Goal: Task Accomplishment & Management: Manage account settings

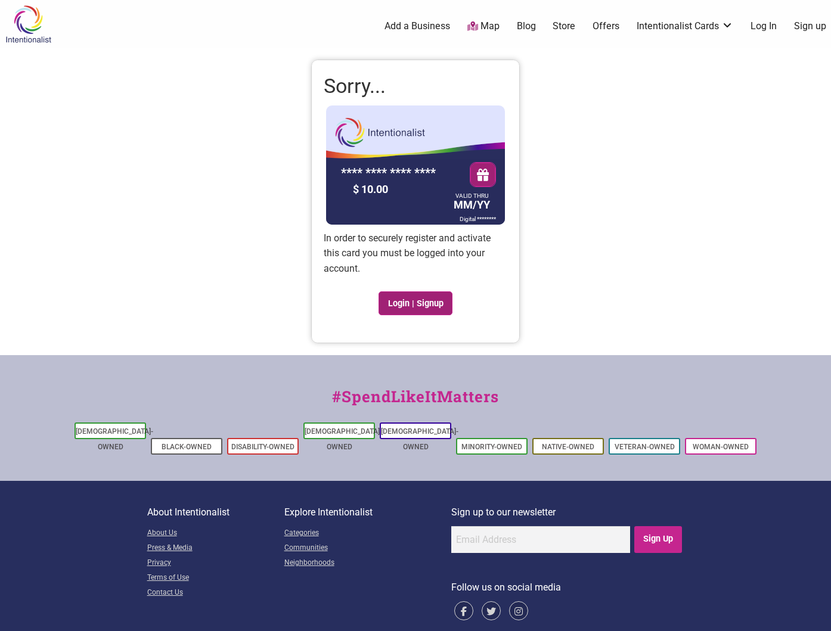
click at [409, 300] on link "Login | Signup" at bounding box center [415, 303] width 74 height 24
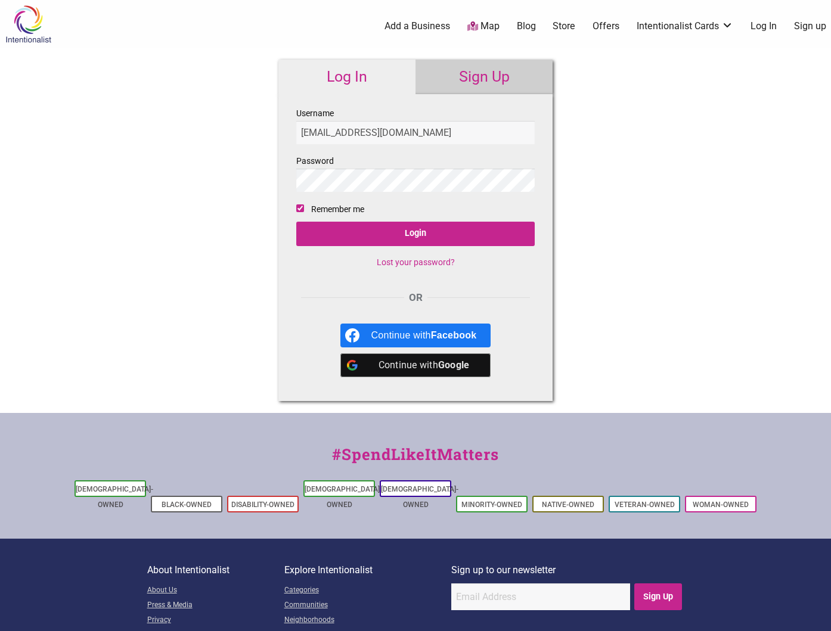
type input "[EMAIL_ADDRESS][DOMAIN_NAME]"
click at [296, 222] on input "Login" at bounding box center [415, 234] width 238 height 24
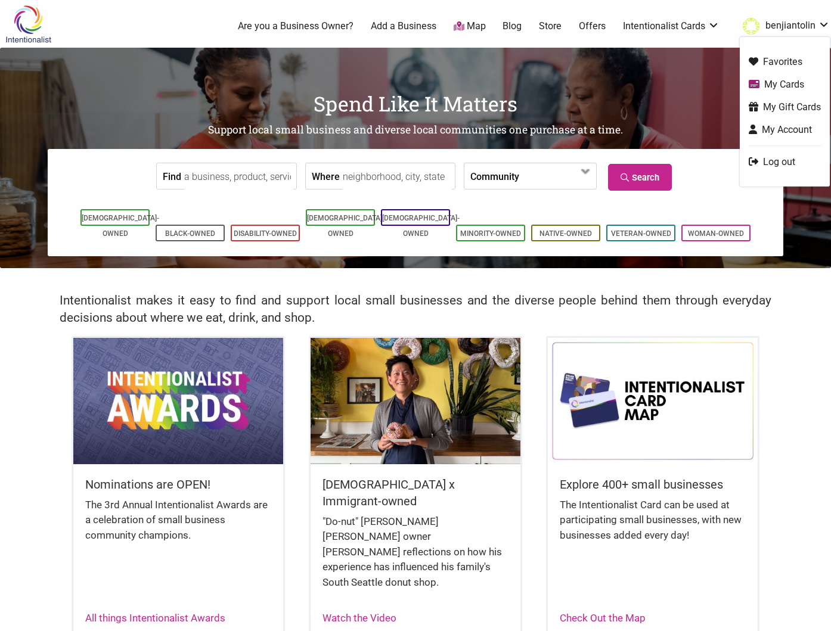
click at [775, 83] on link "My Cards" at bounding box center [784, 84] width 72 height 14
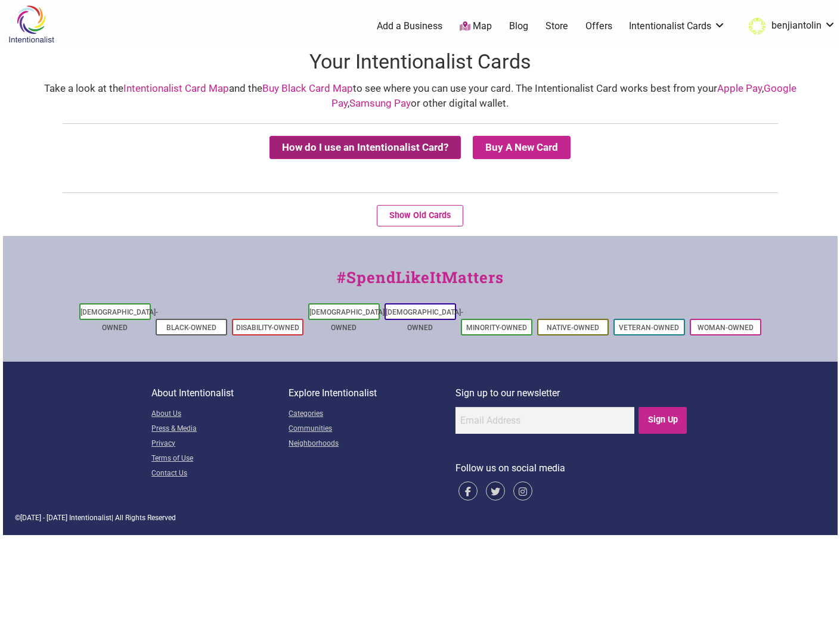
click at [330, 149] on button "How do I use an Intentionalist Card?" at bounding box center [364, 147] width 191 height 23
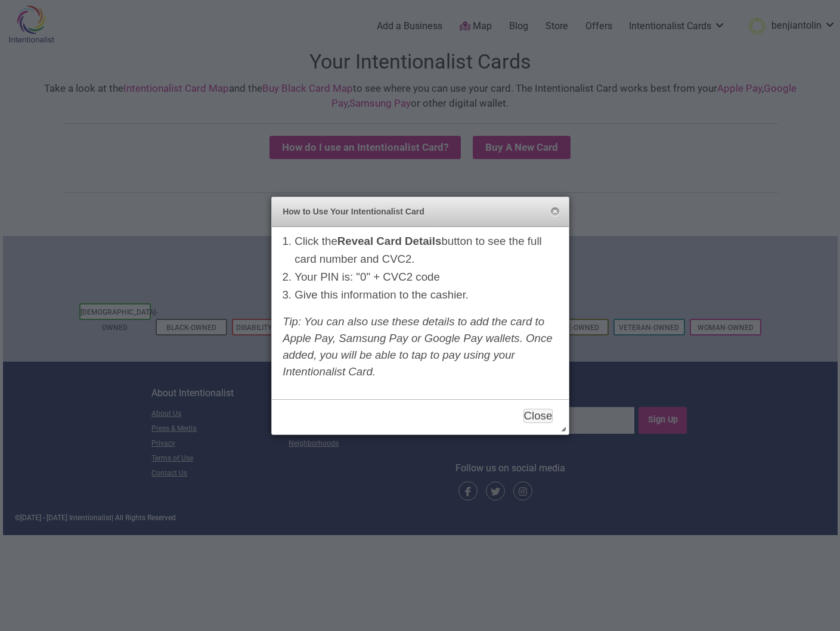
click at [560, 206] on div "How to Use Your Intentionalist Card Close" at bounding box center [420, 212] width 297 height 30
click at [559, 210] on div "How to Use Your Intentionalist Card Close" at bounding box center [420, 212] width 297 height 30
click at [550, 211] on button "Close" at bounding box center [555, 212] width 10 height 10
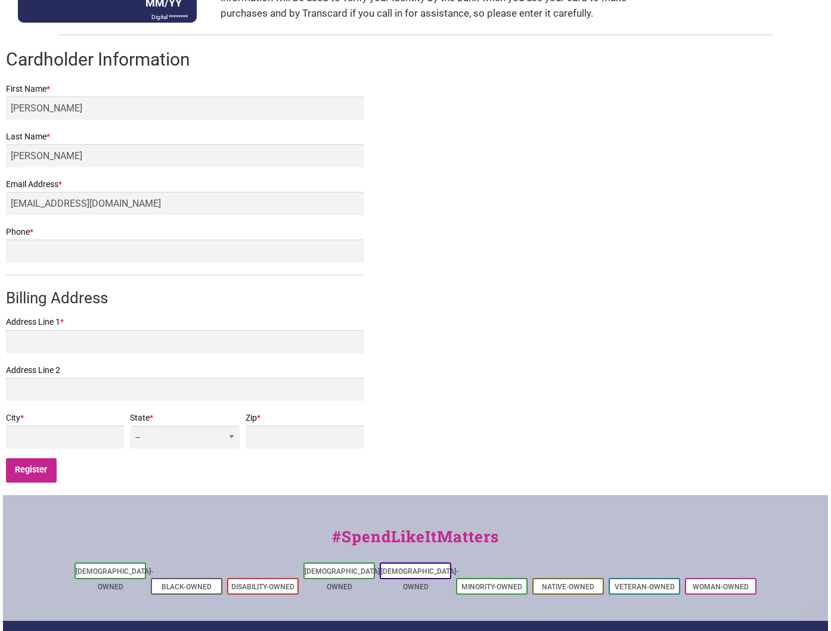
scroll to position [298, 0]
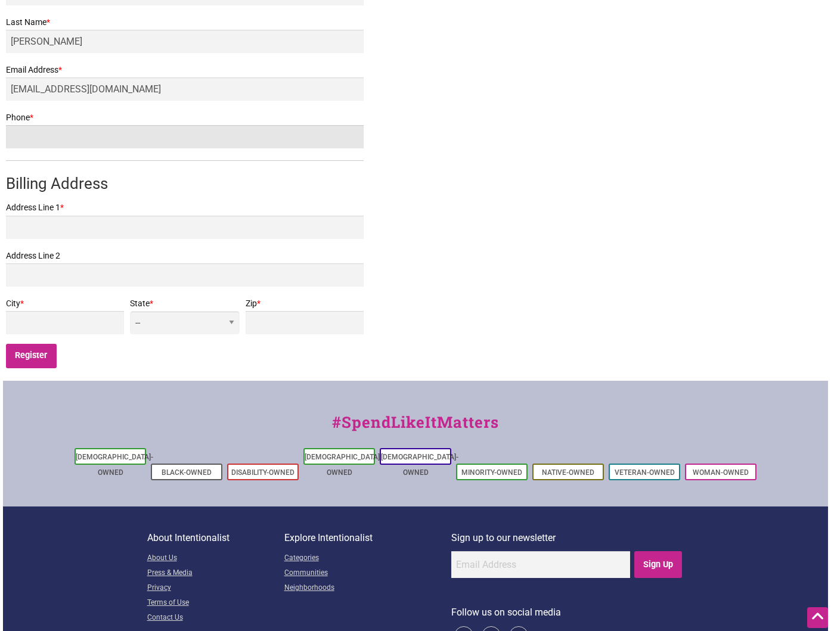
click at [63, 140] on input "Phone *" at bounding box center [184, 136] width 357 height 23
type input "2069728343"
type input "6215 43rd Ave NE"
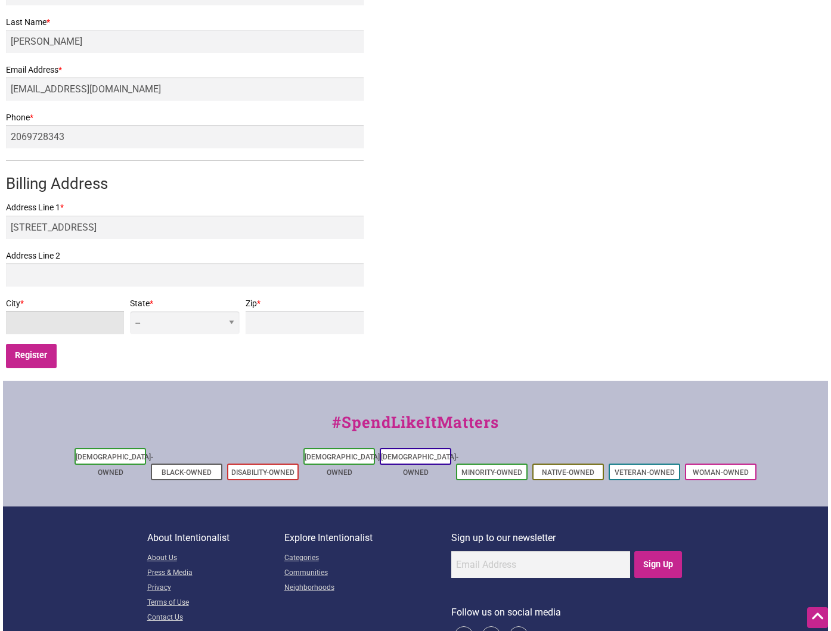
click at [51, 319] on input "City *" at bounding box center [65, 322] width 118 height 23
type input "Seattle"
select select "WA"
type input "98115"
click at [41, 357] on input "Register" at bounding box center [31, 356] width 51 height 24
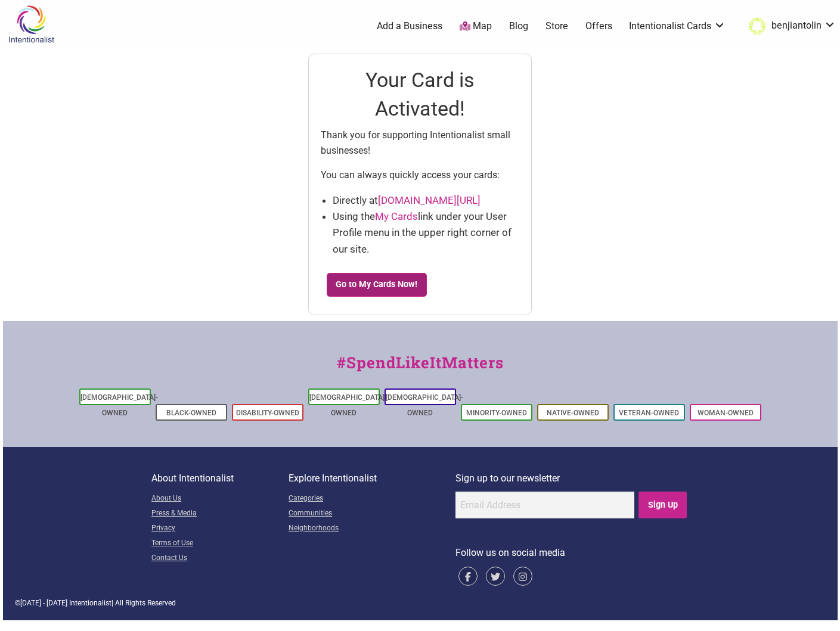
click at [341, 290] on link "Go to My Cards Now!" at bounding box center [377, 285] width 100 height 24
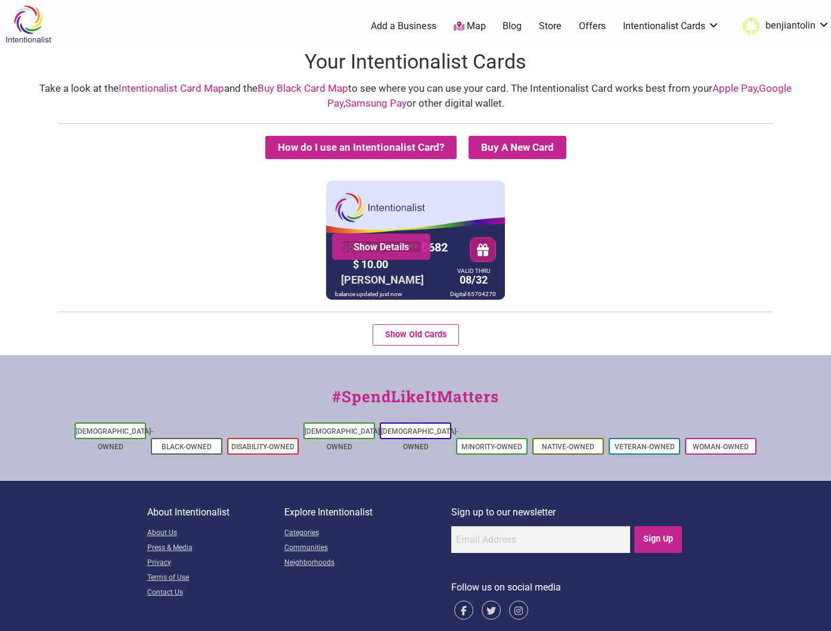
click at [390, 249] on link "Show Details" at bounding box center [381, 247] width 80 height 12
click at [427, 334] on button "Show Old Cards" at bounding box center [415, 334] width 86 height 21
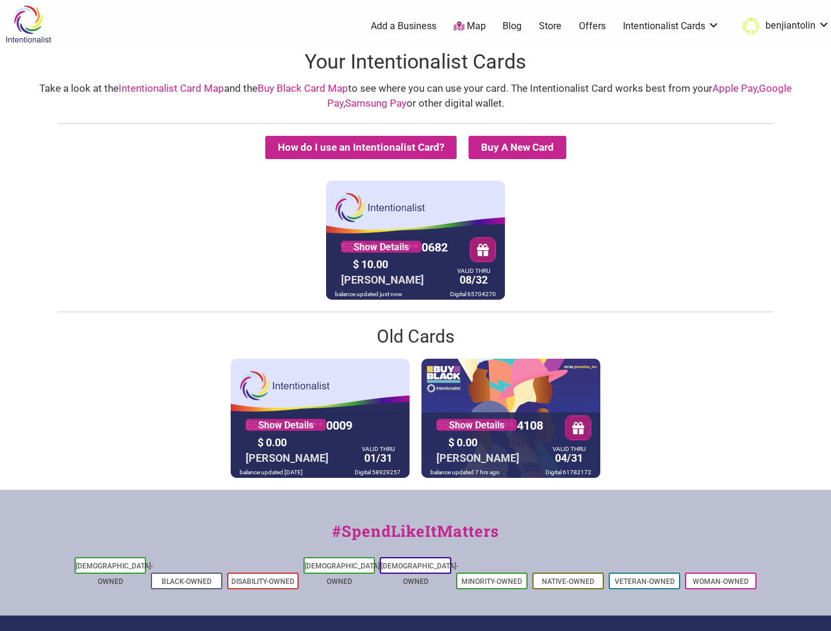
click at [483, 248] on button "button" at bounding box center [482, 249] width 25 height 24
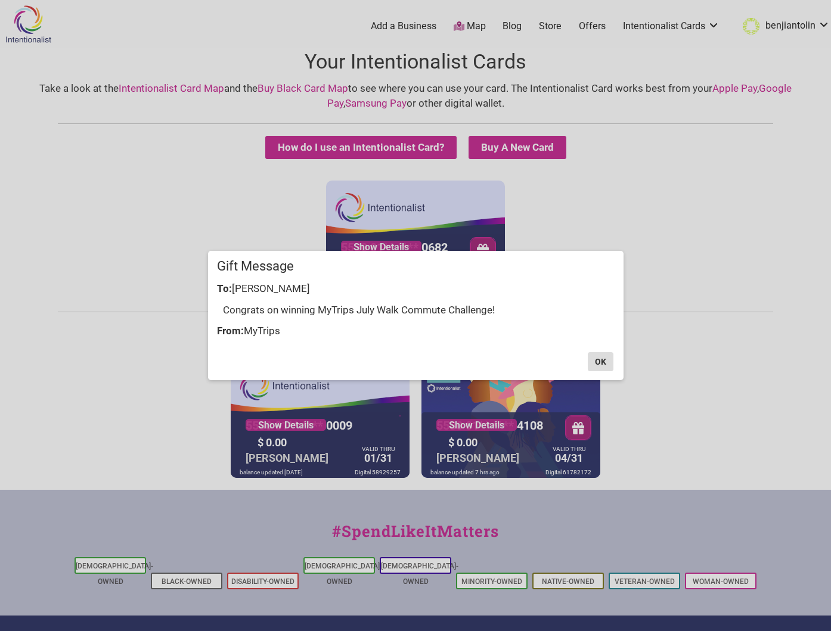
click at [600, 364] on button "OK" at bounding box center [600, 361] width 26 height 19
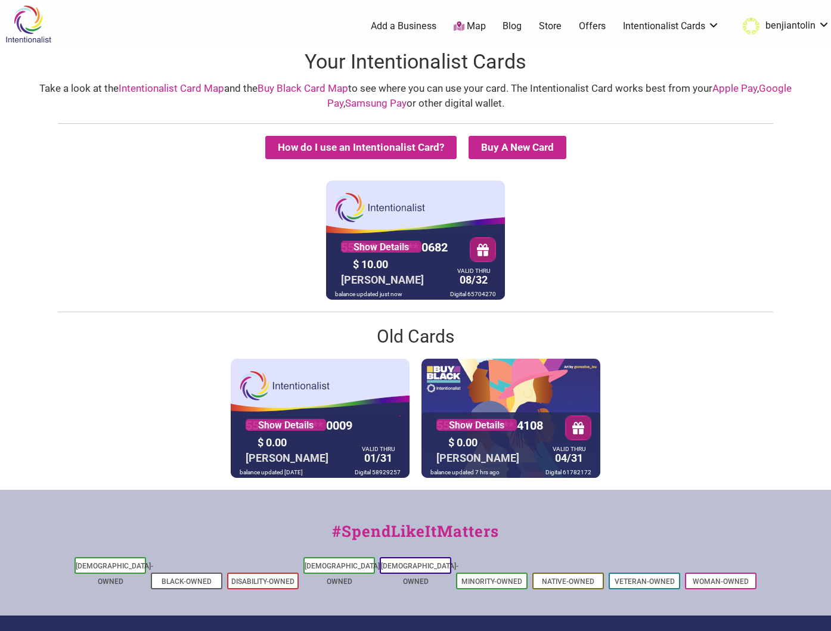
click at [381, 294] on div "balance updated just now" at bounding box center [368, 293] width 73 height 11
click at [368, 253] on div "Show Details" at bounding box center [381, 247] width 98 height 26
click at [362, 245] on link "Show Details" at bounding box center [381, 247] width 80 height 12
